Goal: Transaction & Acquisition: Purchase product/service

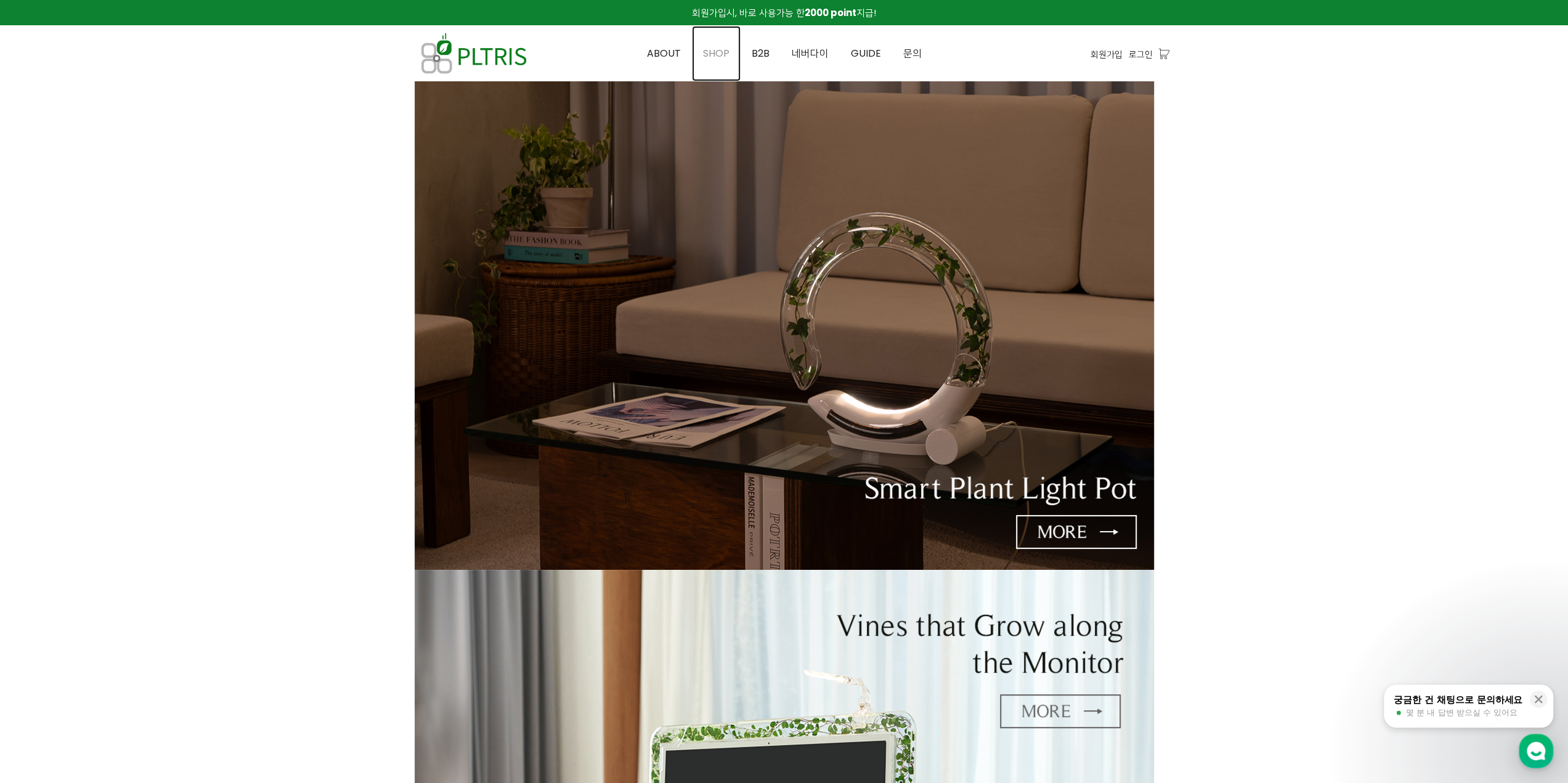
click at [716, 51] on span "SHOP" at bounding box center [716, 54] width 27 height 14
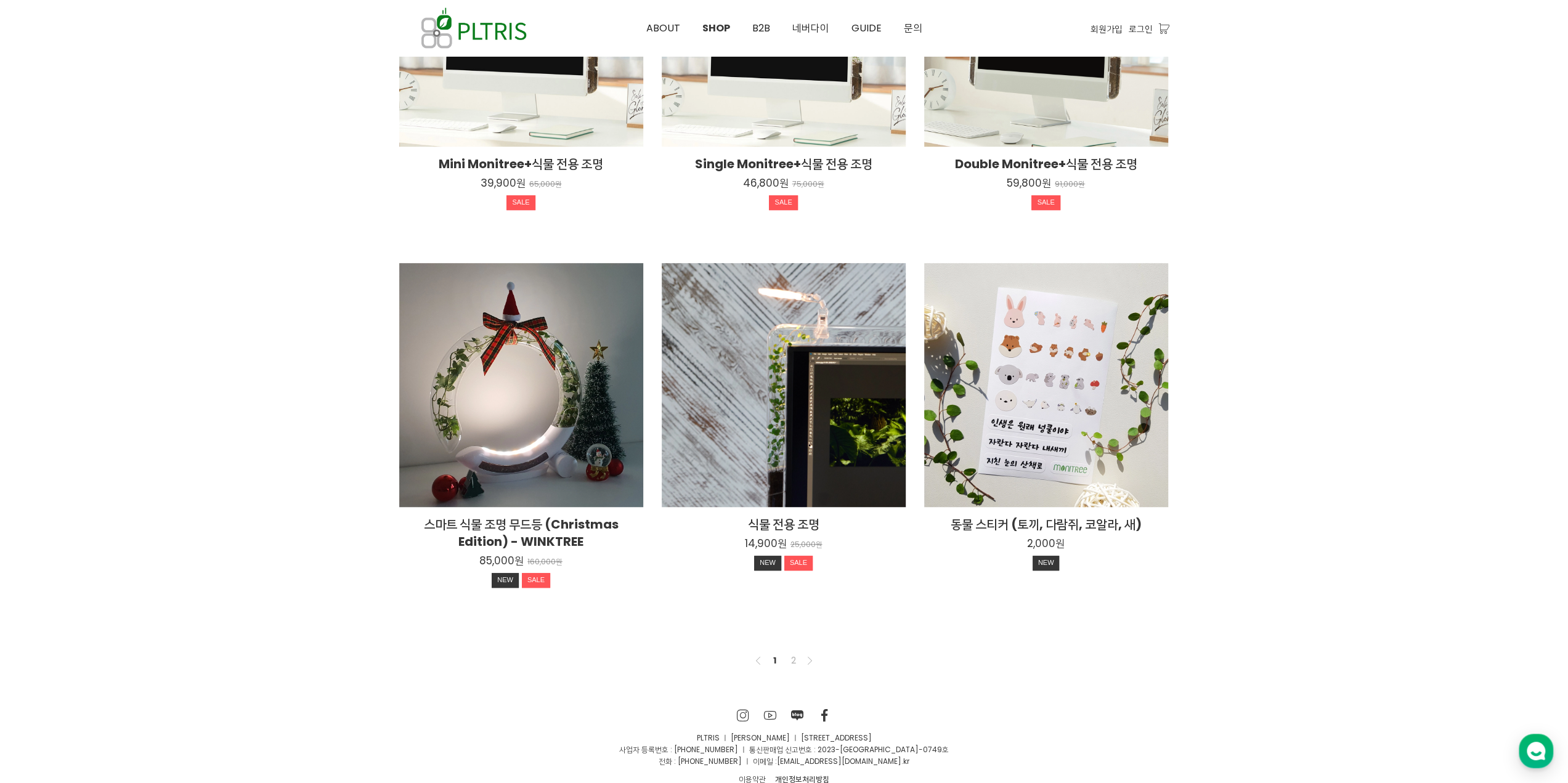
scroll to position [642, 0]
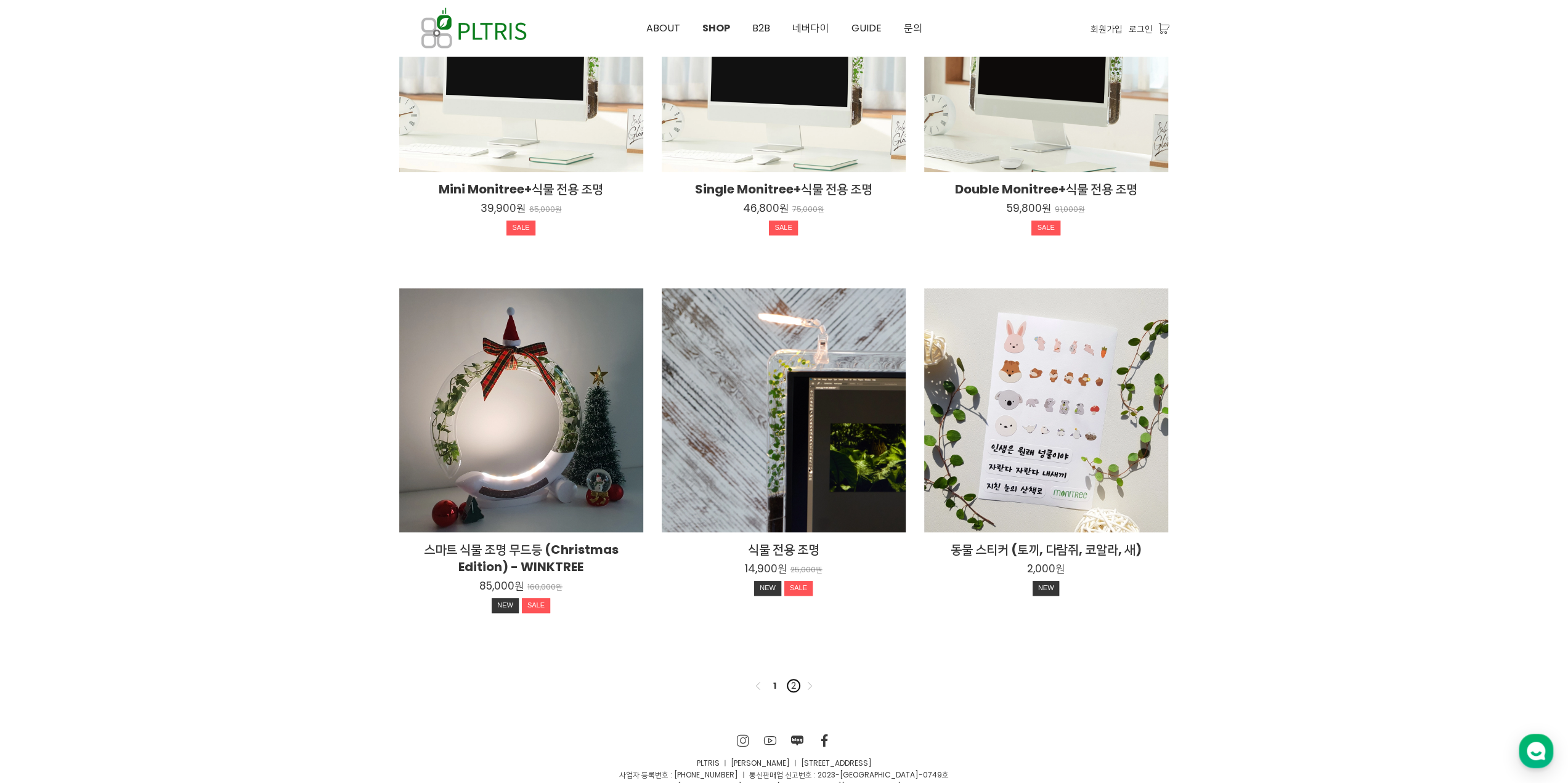
click at [794, 687] on link "2" at bounding box center [793, 685] width 14 height 14
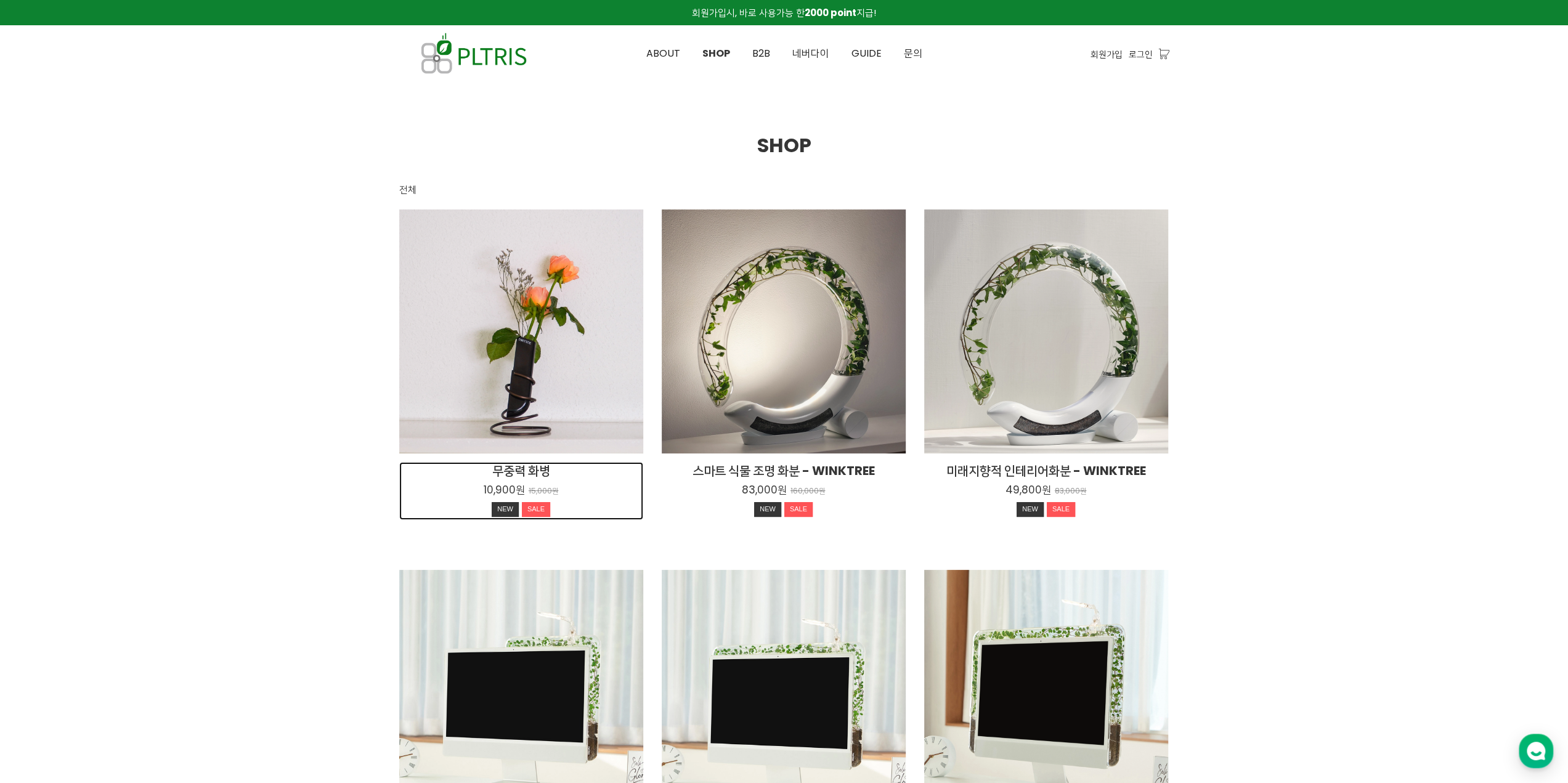
click at [540, 470] on h2 "무중력 화병" at bounding box center [521, 470] width 244 height 17
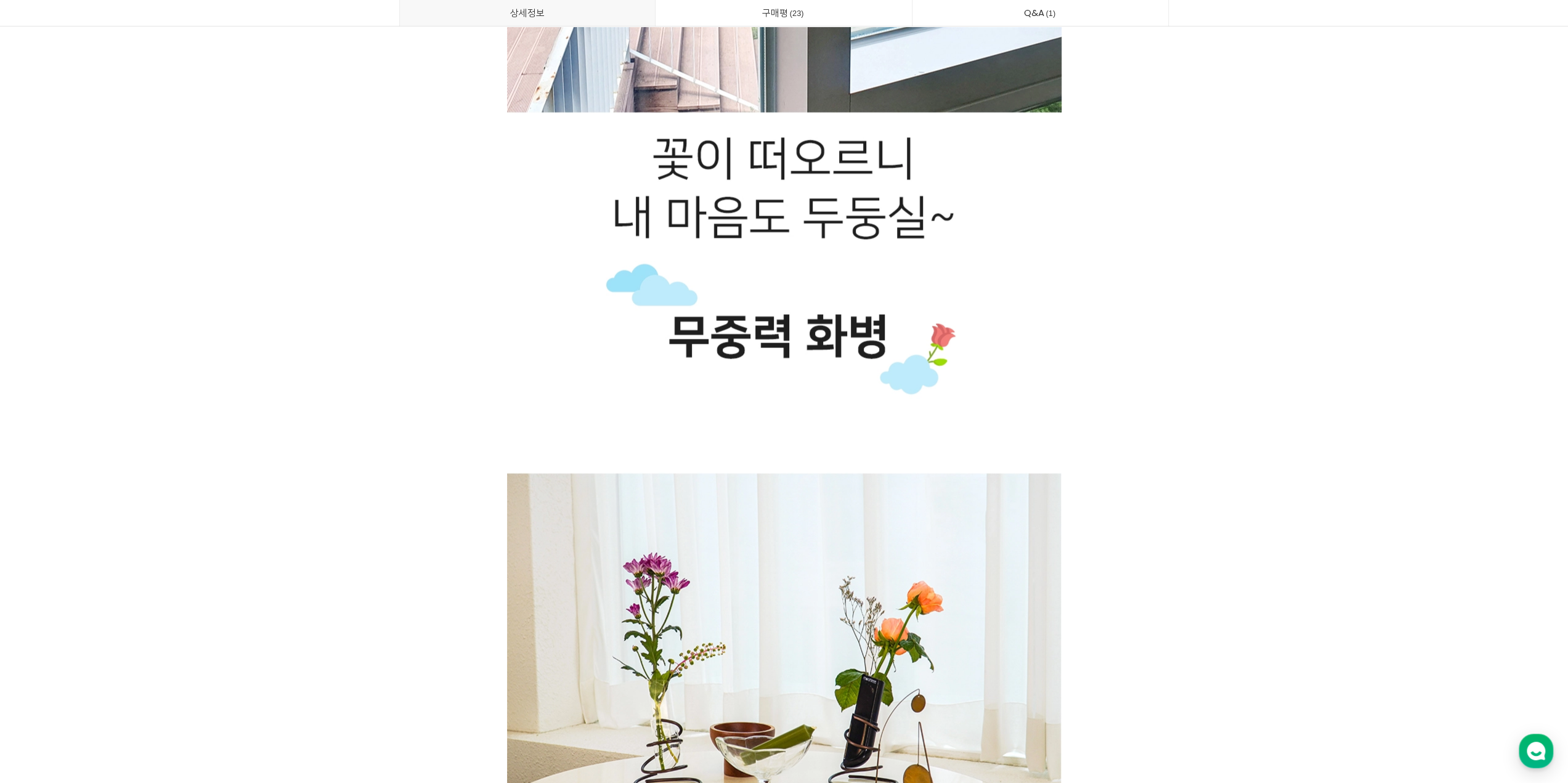
scroll to position [2033, 0]
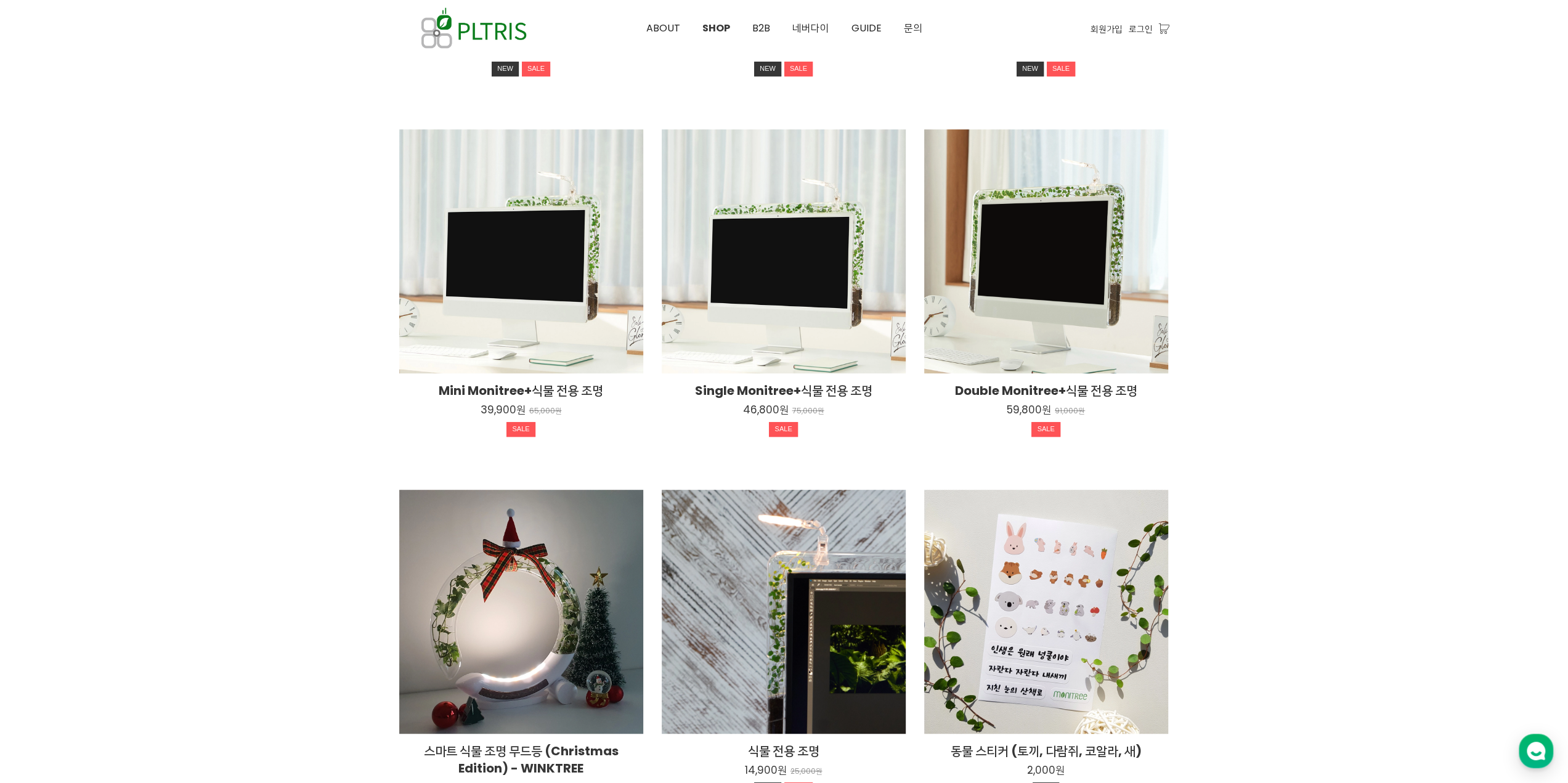
scroll to position [395, 0]
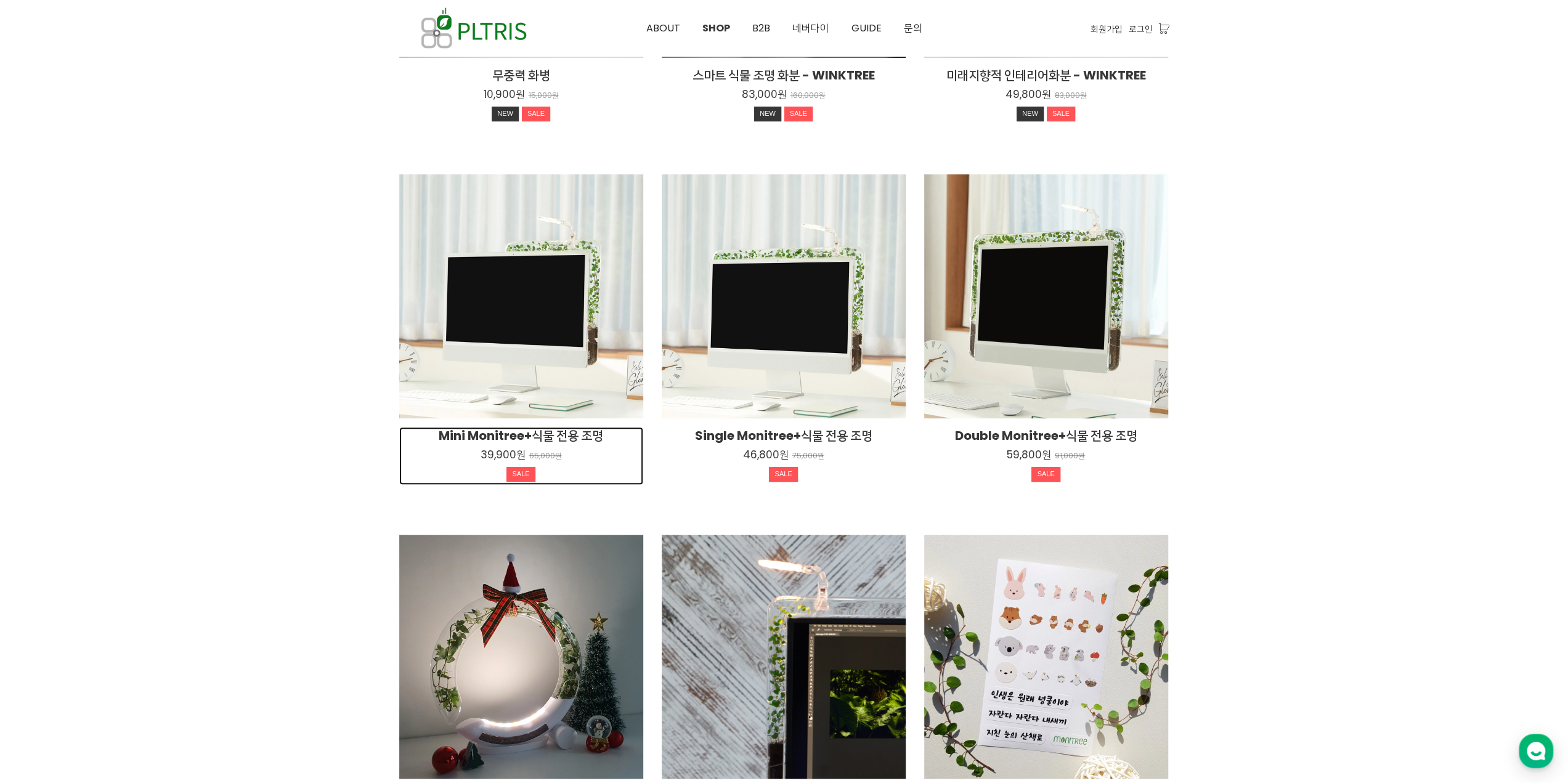
click at [576, 434] on h2 "Mini Monitree+식물 전용 조명" at bounding box center [521, 436] width 244 height 17
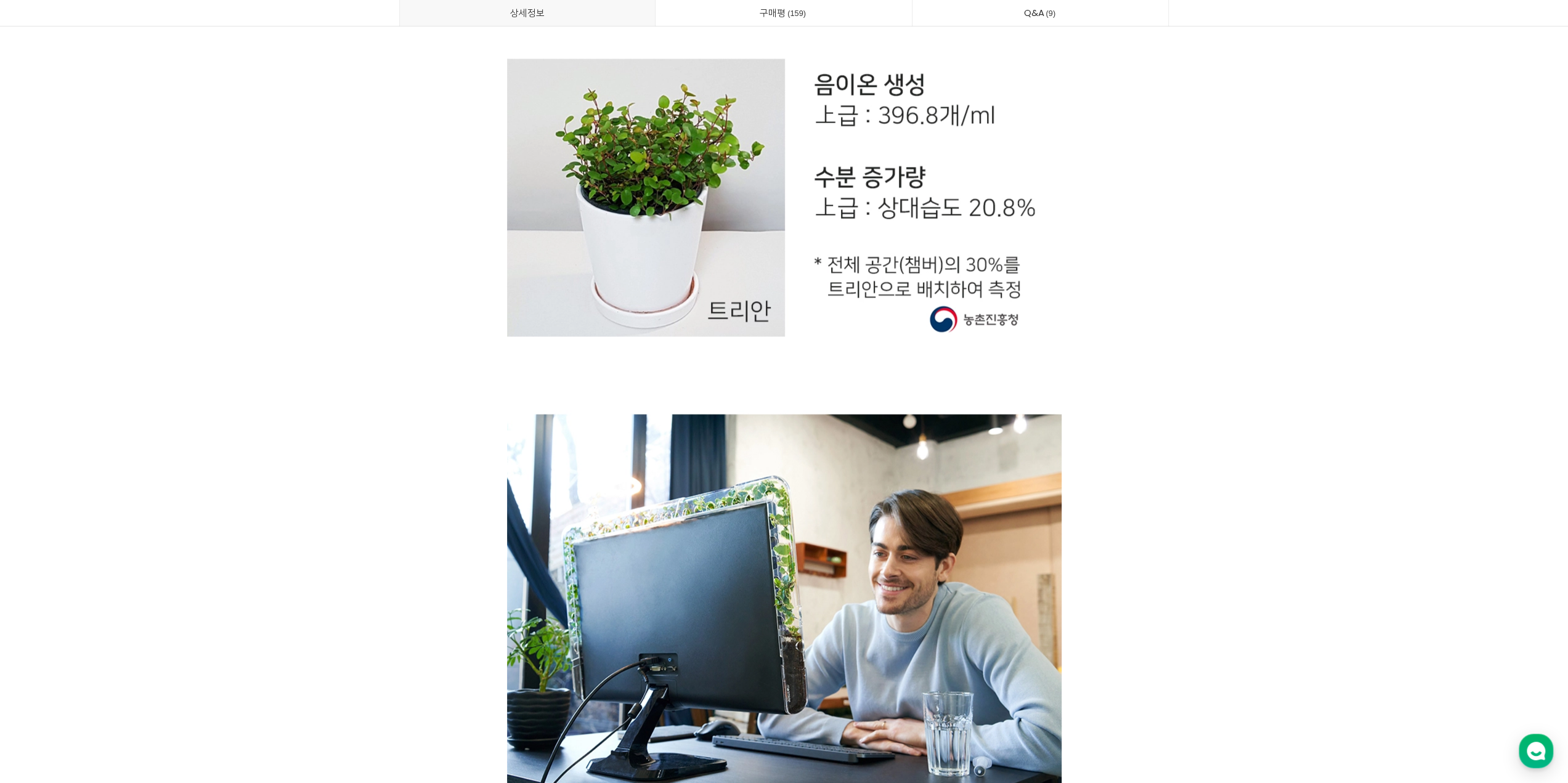
scroll to position [20821, 0]
